Goal: Task Accomplishment & Management: Use online tool/utility

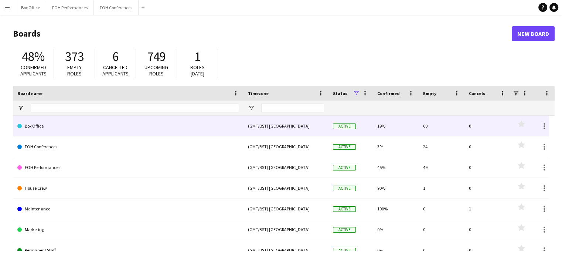
click at [72, 125] on link "Box Office" at bounding box center [128, 126] width 222 height 21
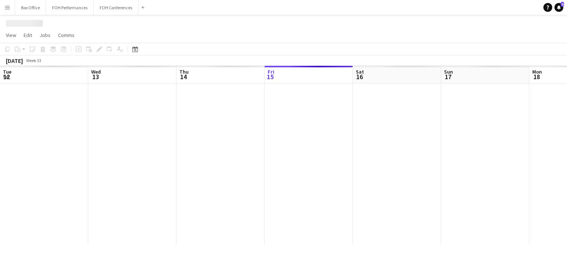
scroll to position [0, 176]
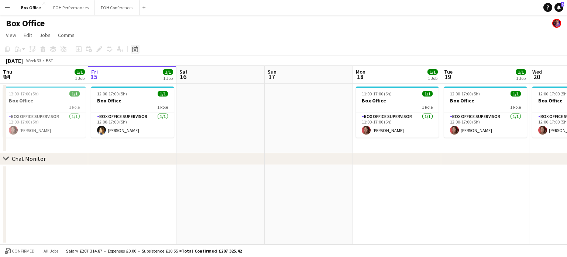
click at [135, 49] on icon at bounding box center [135, 50] width 3 height 3
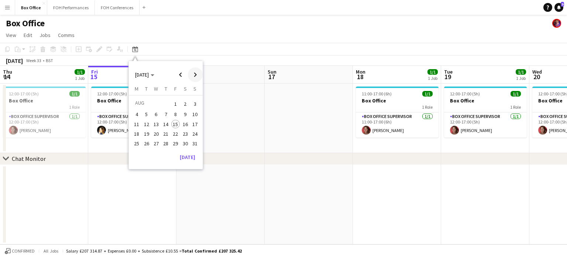
click at [198, 75] on span "Next month" at bounding box center [195, 74] width 15 height 15
click at [177, 112] on span "5" at bounding box center [175, 112] width 9 height 9
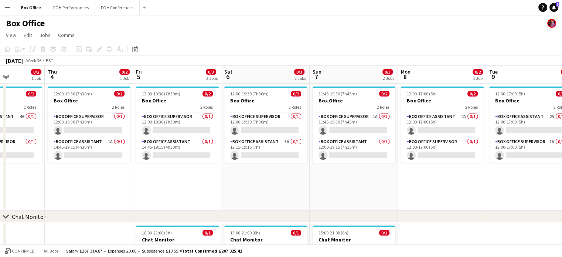
scroll to position [0, 317]
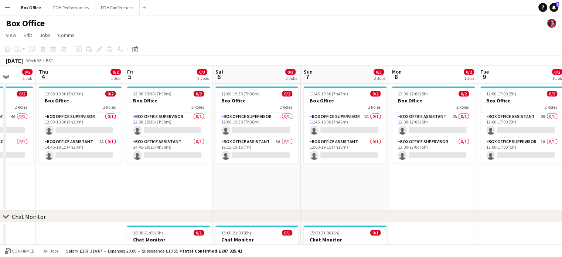
drag, startPoint x: 159, startPoint y: 76, endPoint x: 96, endPoint y: 88, distance: 64.2
click at [96, 88] on app-calendar-viewport "Sun 31 Mon 1 0/2 1 Job Tue 2 0/2 1 Job Wed 3 0/2 1 Job Thu 4 0/2 1 Job Fri 5 0/…" at bounding box center [281, 179] width 562 height 226
click at [165, 124] on app-card-role "Box Office Supervisor 0/1 12:00-19:30 (7h30m) single-neutral-actions" at bounding box center [168, 124] width 83 height 25
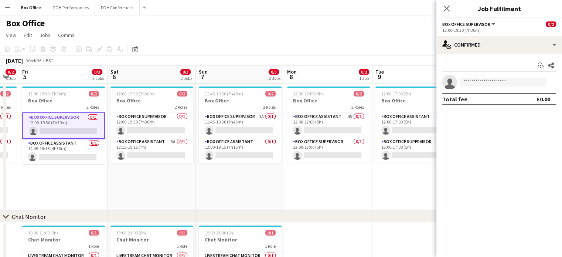
scroll to position [0, 157]
drag, startPoint x: 133, startPoint y: 89, endPoint x: 283, endPoint y: 104, distance: 150.7
click at [283, 104] on app-calendar-viewport "Wed 3 0/2 1 Job Thu 4 0/2 1 Job Fri 5 0/3 2 Jobs Sat 6 0/3 2 Jobs Sun 7 0/3 2 J…" at bounding box center [281, 179] width 562 height 226
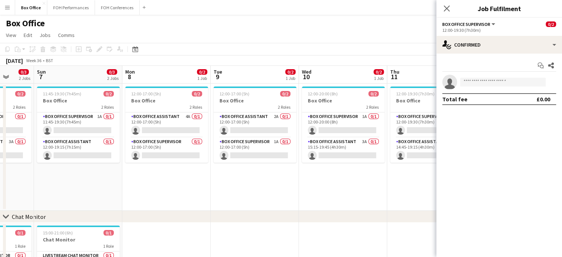
scroll to position [0, 319]
drag, startPoint x: 239, startPoint y: 76, endPoint x: 77, endPoint y: 87, distance: 162.5
click at [77, 87] on app-calendar-viewport "Wed 3 0/2 1 Job Thu 4 0/2 1 Job Fri 5 0/3 2 Jobs Sat 6 0/3 2 Jobs Sun 7 0/3 2 J…" at bounding box center [281, 179] width 562 height 226
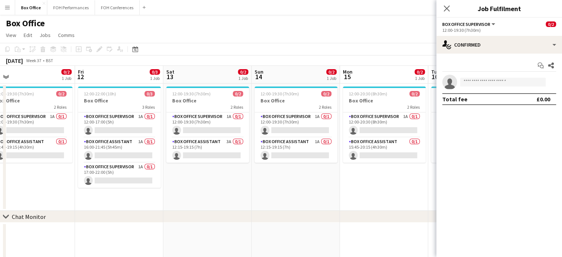
scroll to position [0, 209]
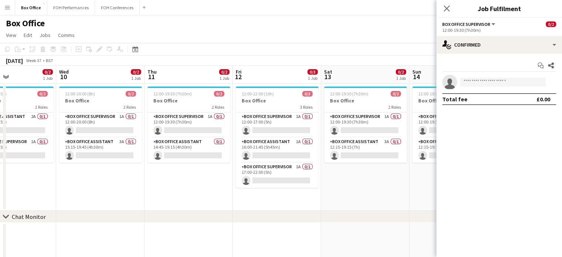
drag, startPoint x: 333, startPoint y: 74, endPoint x: 90, endPoint y: 93, distance: 243.7
click at [90, 93] on app-calendar-viewport "Sun 7 0/3 2 Jobs Mon 8 0/2 1 Job Tue 9 0/2 1 Job Wed 10 0/2 1 Job Thu 11 0/2 1 …" at bounding box center [281, 179] width 562 height 226
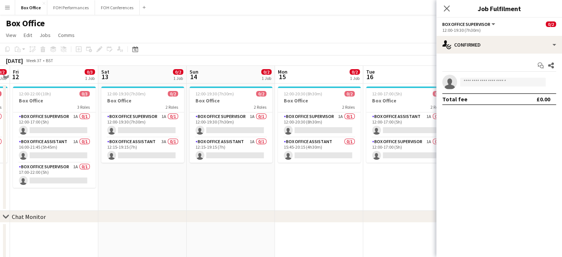
scroll to position [0, 342]
drag, startPoint x: 263, startPoint y: 74, endPoint x: 41, endPoint y: 90, distance: 222.1
click at [41, 90] on app-calendar-viewport "Mon 8 0/2 1 Job Tue 9 0/2 1 Job Wed 10 0/2 1 Job Thu 11 0/2 1 Job Fri 12 0/3 1 …" at bounding box center [281, 179] width 562 height 226
